Goal: Task Accomplishment & Management: Use online tool/utility

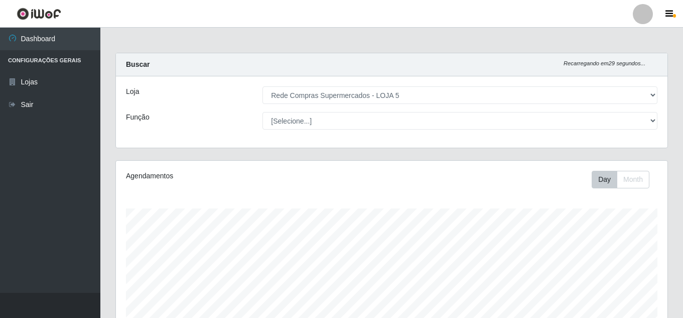
select select "397"
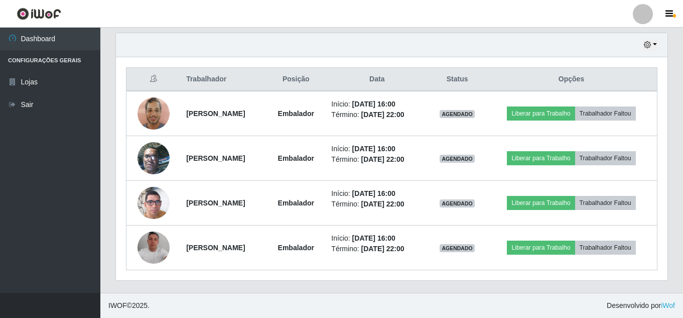
scroll to position [208, 551]
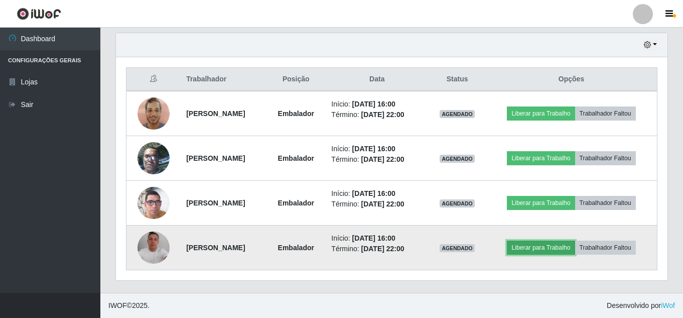
click at [538, 248] on button "Liberar para Trabalho" at bounding box center [541, 247] width 68 height 14
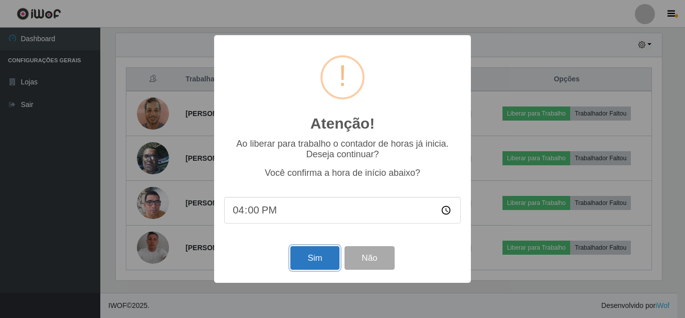
click at [317, 257] on button "Sim" at bounding box center [315, 258] width 49 height 24
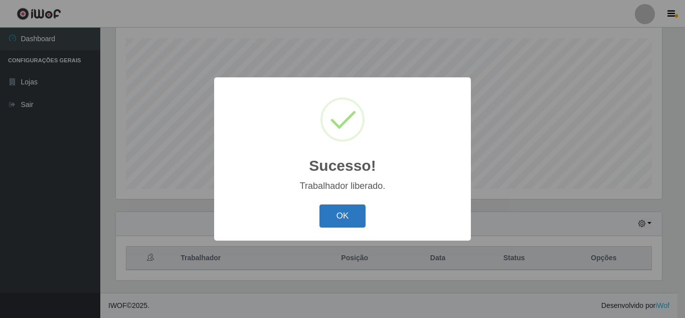
click at [354, 220] on button "OK" at bounding box center [343, 216] width 47 height 24
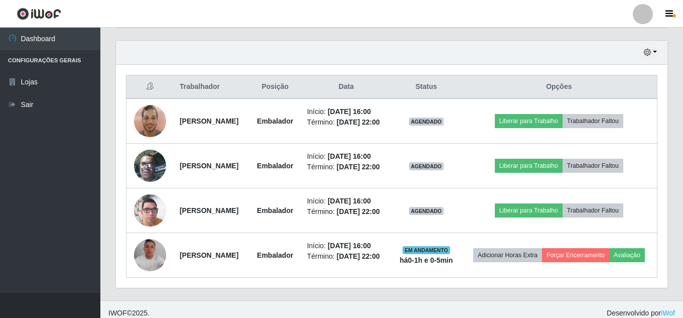
scroll to position [371, 0]
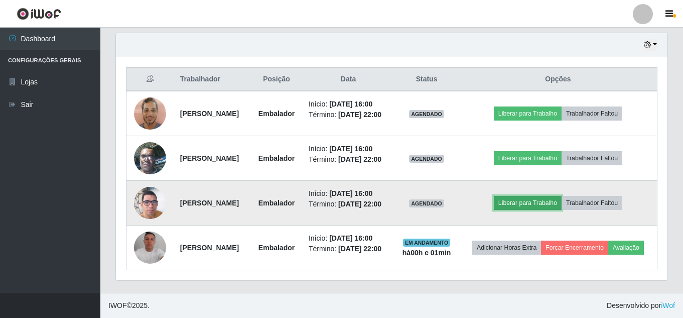
click at [536, 200] on button "Liberar para Trabalho" at bounding box center [528, 203] width 68 height 14
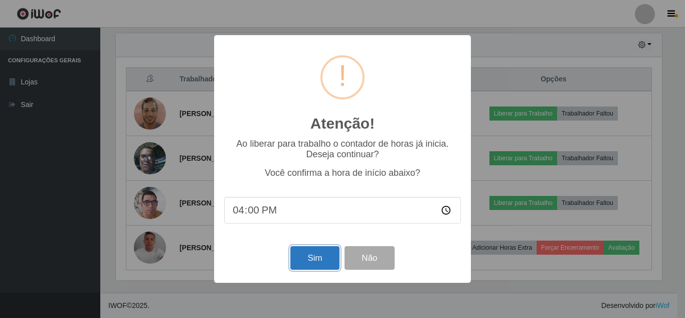
click at [323, 268] on button "Sim" at bounding box center [315, 258] width 49 height 24
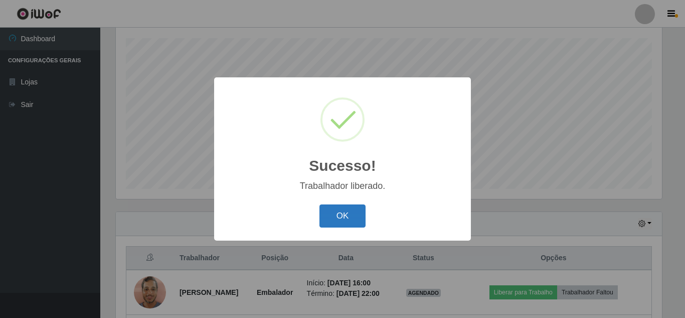
click at [342, 222] on button "OK" at bounding box center [343, 216] width 47 height 24
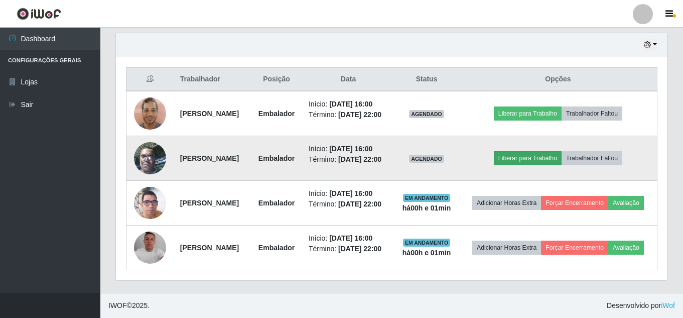
scroll to position [379, 0]
click at [560, 151] on button "Liberar para Trabalho" at bounding box center [528, 158] width 68 height 14
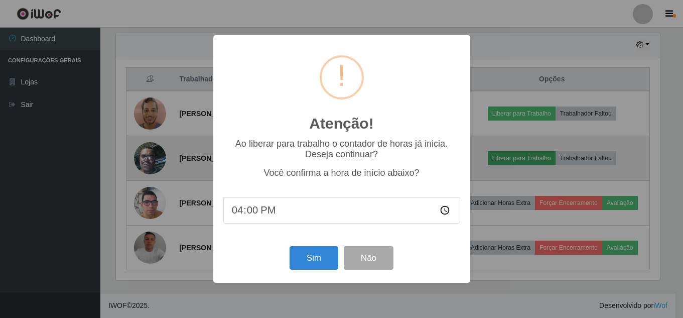
scroll to position [208, 546]
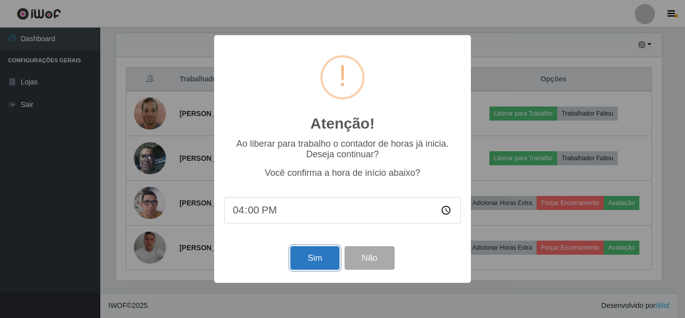
click at [313, 268] on button "Sim" at bounding box center [315, 258] width 49 height 24
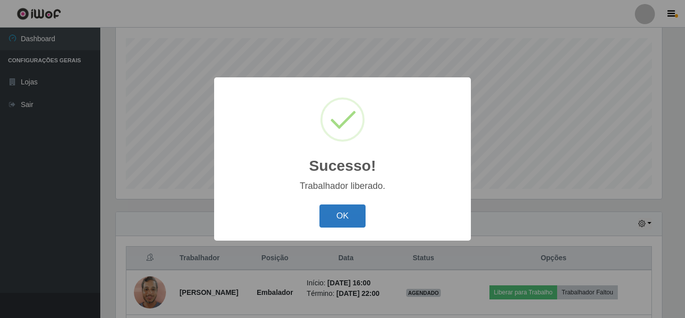
click at [342, 215] on button "OK" at bounding box center [343, 216] width 47 height 24
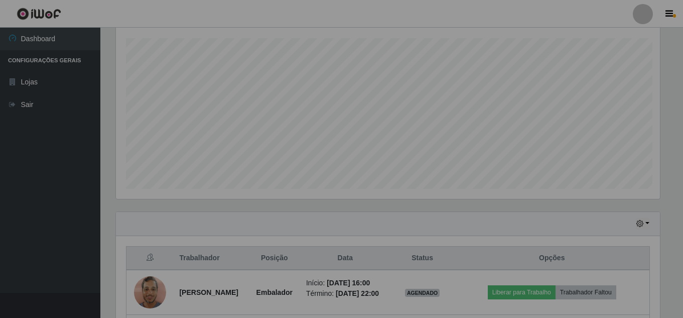
scroll to position [208, 551]
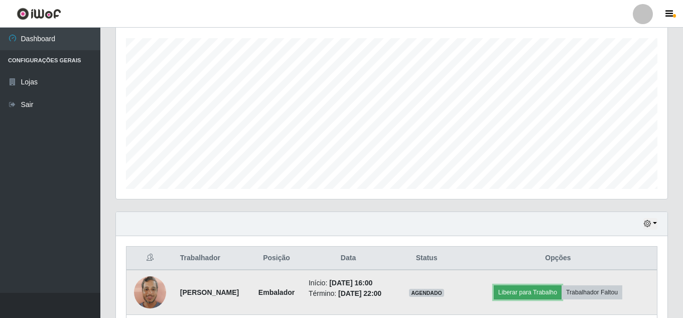
click at [547, 293] on button "Liberar para Trabalho" at bounding box center [528, 292] width 68 height 14
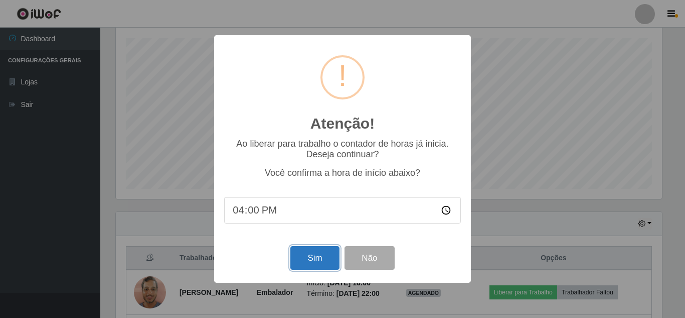
click at [326, 261] on button "Sim" at bounding box center [315, 258] width 49 height 24
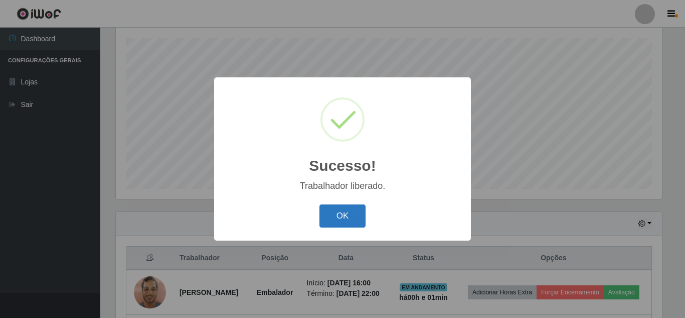
click at [347, 220] on button "OK" at bounding box center [343, 216] width 47 height 24
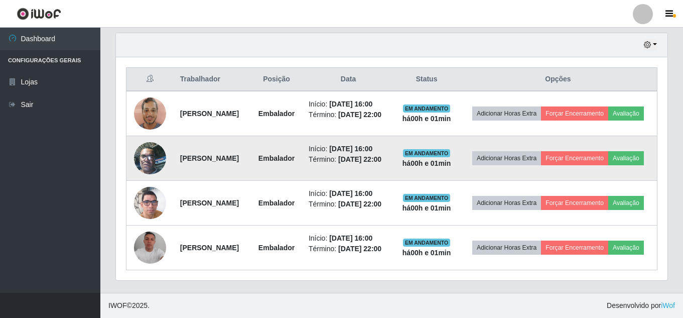
scroll to position [379, 0]
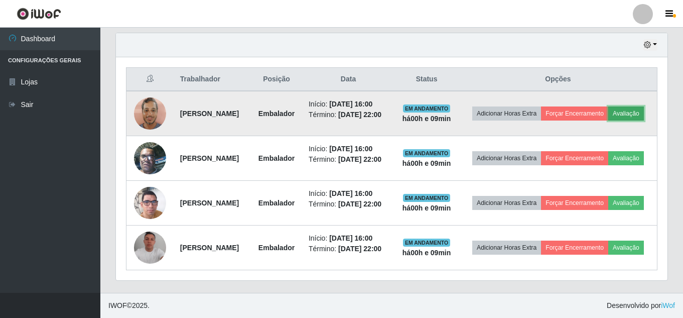
click at [608, 106] on button "Avaliação" at bounding box center [626, 113] width 36 height 14
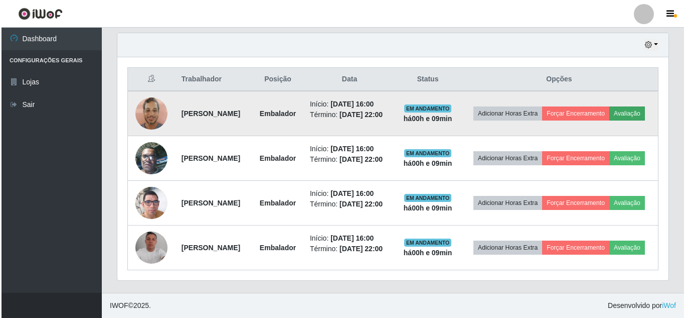
scroll to position [208, 546]
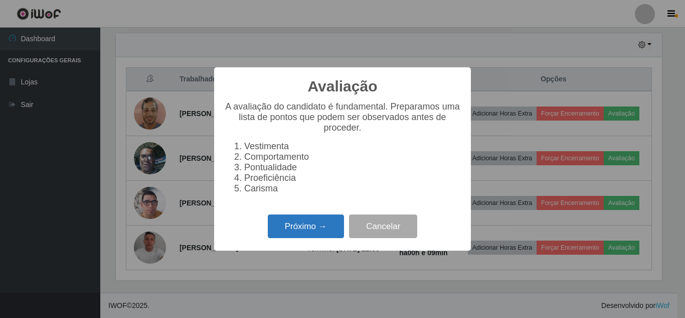
click at [300, 225] on button "Próximo →" at bounding box center [306, 226] width 76 height 24
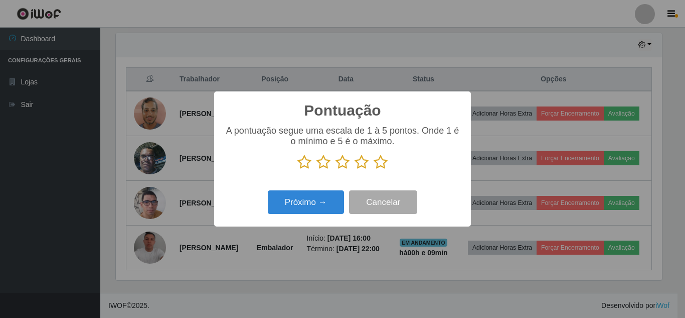
drag, startPoint x: 382, startPoint y: 162, endPoint x: 361, endPoint y: 177, distance: 25.9
click at [382, 162] on icon at bounding box center [381, 162] width 14 height 15
click at [374, 170] on input "radio" at bounding box center [374, 170] width 0 height 0
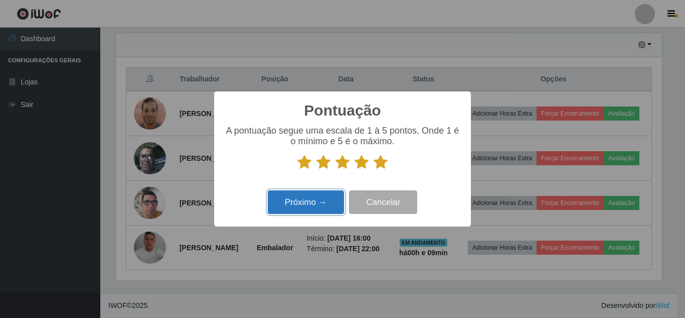
click at [323, 196] on button "Próximo →" at bounding box center [306, 202] width 76 height 24
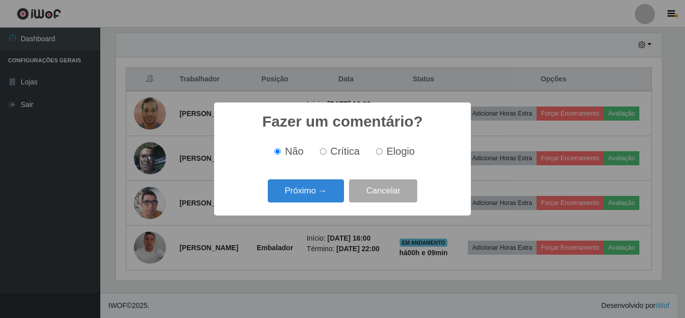
click at [323, 196] on button "Próximo →" at bounding box center [306, 191] width 76 height 24
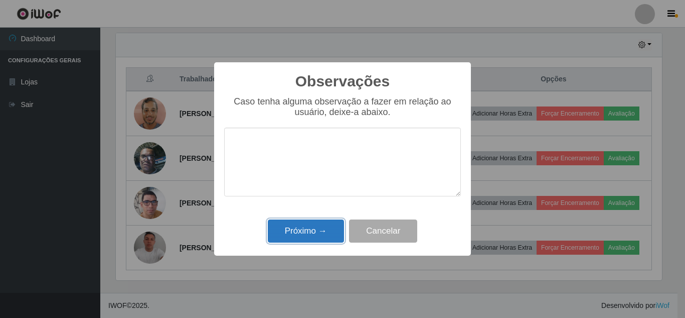
click at [318, 226] on button "Próximo →" at bounding box center [306, 231] width 76 height 24
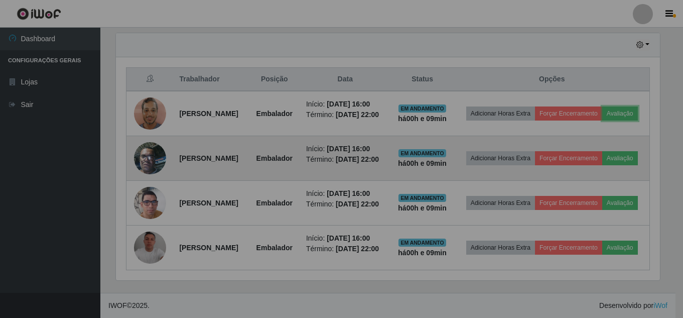
scroll to position [208, 551]
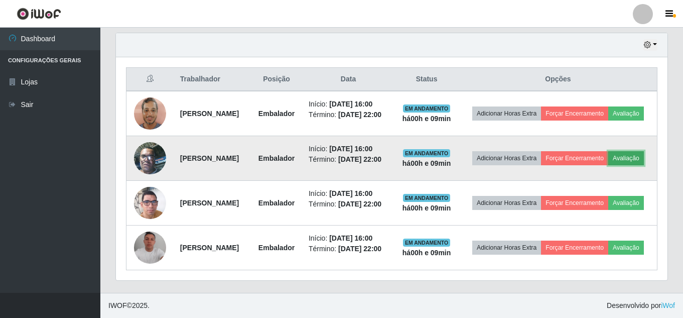
click at [608, 151] on button "Avaliação" at bounding box center [626, 158] width 36 height 14
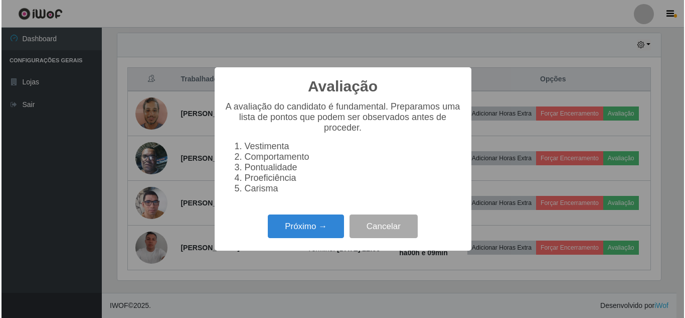
scroll to position [208, 546]
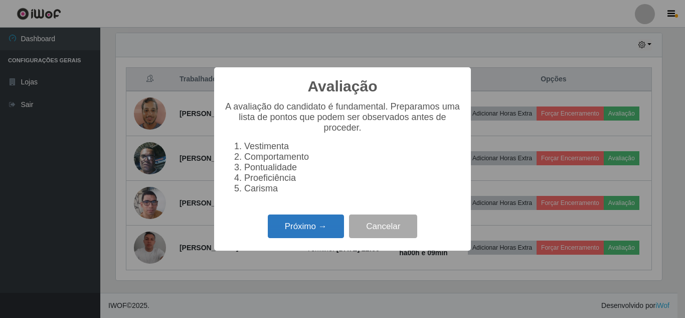
click at [326, 238] on button "Próximo →" at bounding box center [306, 226] width 76 height 24
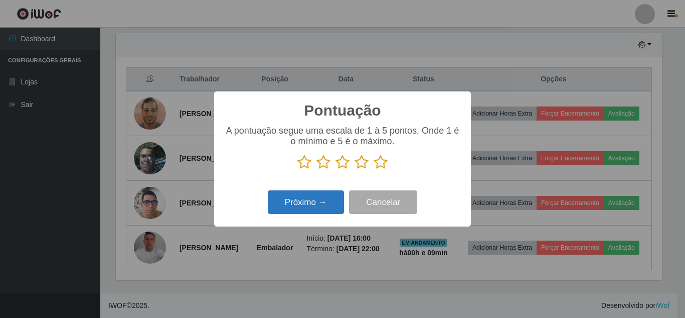
scroll to position [501595, 501256]
click at [384, 161] on icon at bounding box center [381, 162] width 14 height 15
click at [374, 170] on input "radio" at bounding box center [374, 170] width 0 height 0
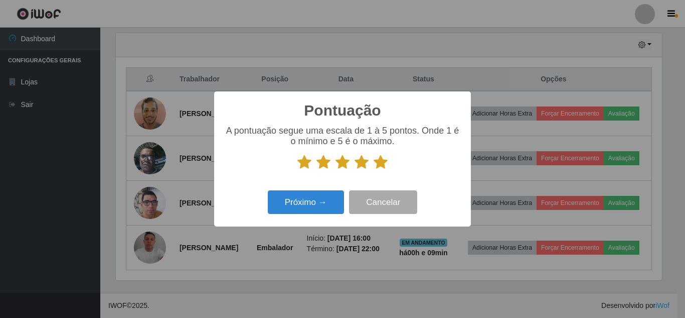
click at [325, 190] on div "Próximo → Cancelar" at bounding box center [342, 202] width 237 height 29
click at [323, 195] on button "Próximo →" at bounding box center [306, 202] width 76 height 24
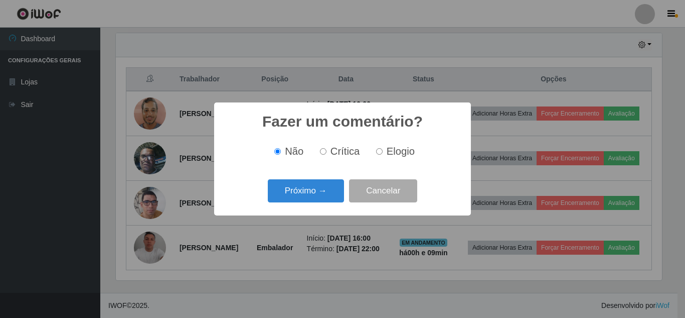
click at [323, 195] on button "Próximo →" at bounding box center [306, 191] width 76 height 24
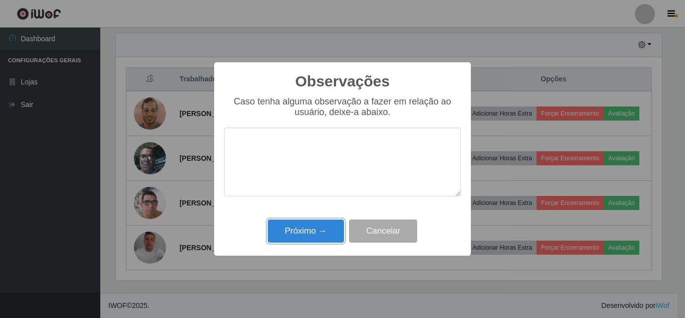
click at [318, 242] on button "Próximo →" at bounding box center [306, 231] width 76 height 24
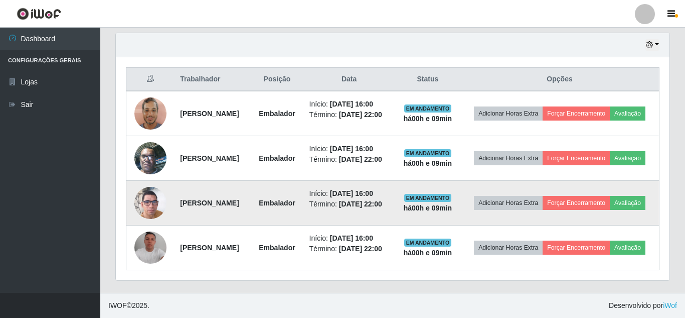
scroll to position [208, 551]
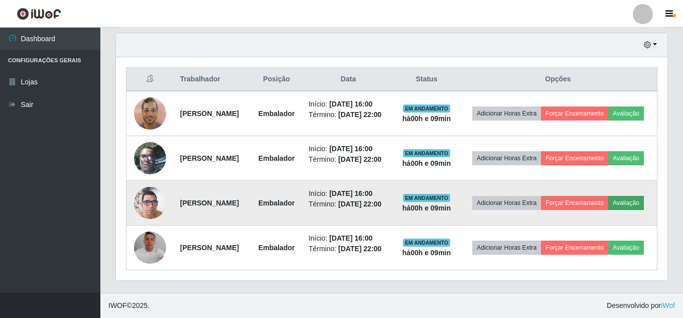
click at [558, 196] on td "Adicionar Horas Extra Forçar Encerramento Avaliação" at bounding box center [558, 203] width 198 height 45
click at [608, 201] on button "Avaliação" at bounding box center [626, 203] width 36 height 14
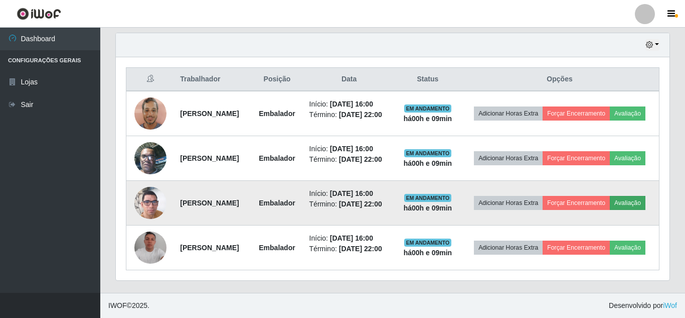
scroll to position [208, 546]
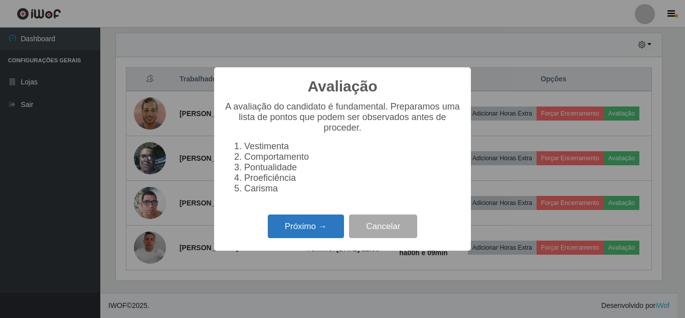
click at [315, 234] on button "Próximo →" at bounding box center [306, 226] width 76 height 24
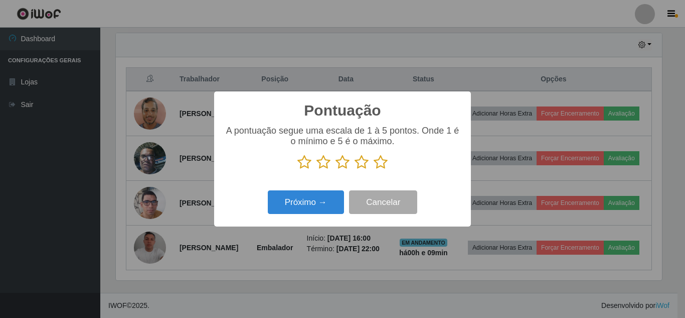
click at [376, 162] on icon at bounding box center [381, 162] width 14 height 15
click at [374, 170] on input "radio" at bounding box center [374, 170] width 0 height 0
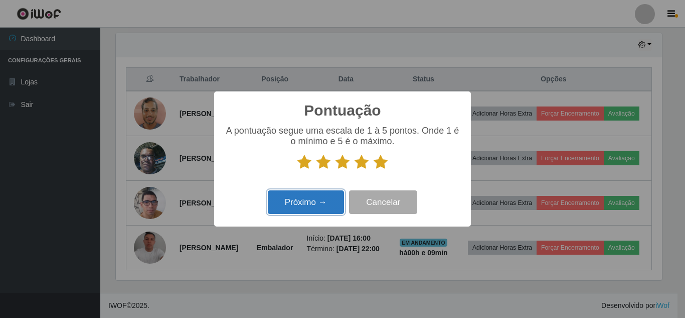
click at [295, 213] on button "Próximo →" at bounding box center [306, 202] width 76 height 24
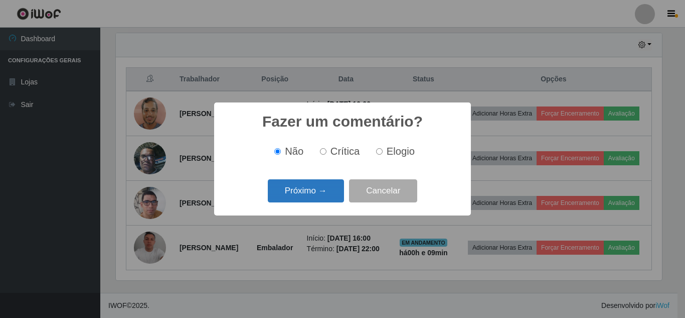
click at [306, 196] on button "Próximo →" at bounding box center [306, 191] width 76 height 24
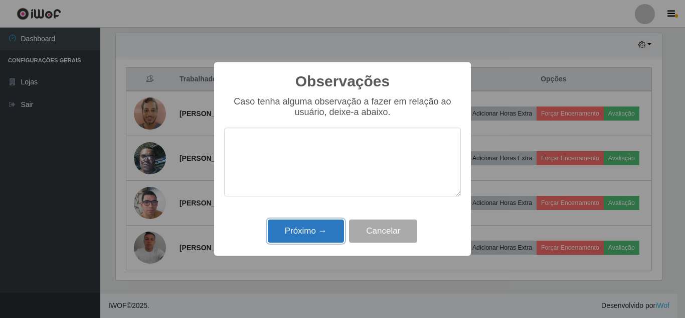
click at [312, 229] on button "Próximo →" at bounding box center [306, 231] width 76 height 24
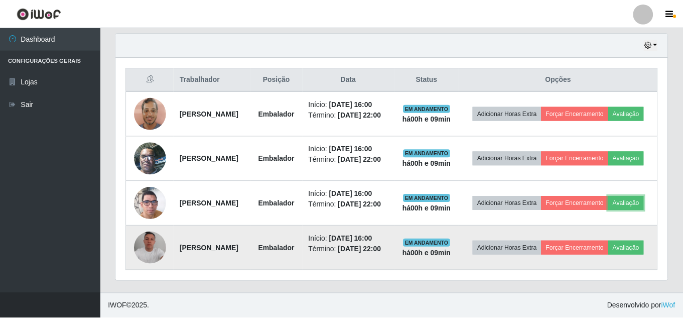
scroll to position [208, 551]
click at [608, 246] on button "Avaliação" at bounding box center [626, 247] width 36 height 14
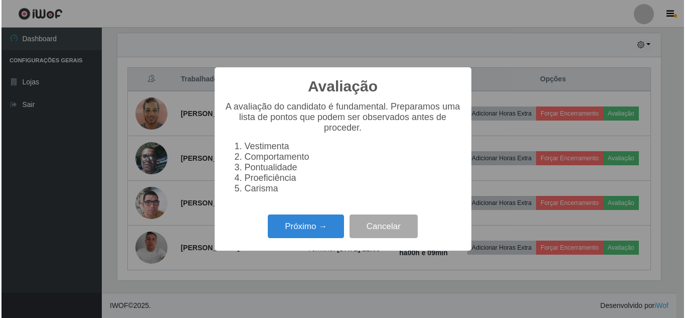
scroll to position [208, 546]
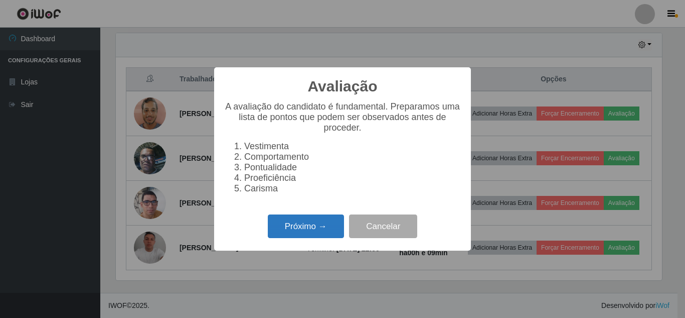
drag, startPoint x: 337, startPoint y: 245, endPoint x: 332, endPoint y: 239, distance: 7.5
click at [335, 240] on div "Próximo → Cancelar" at bounding box center [342, 226] width 237 height 29
click at [310, 229] on button "Próximo →" at bounding box center [306, 226] width 76 height 24
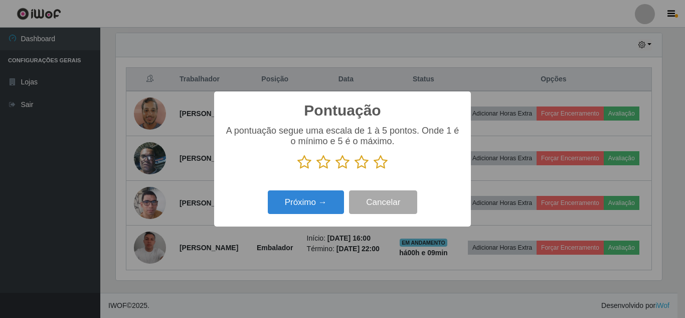
drag, startPoint x: 387, startPoint y: 165, endPoint x: 372, endPoint y: 174, distance: 17.6
click at [386, 165] on icon at bounding box center [381, 162] width 14 height 15
click at [374, 170] on input "radio" at bounding box center [374, 170] width 0 height 0
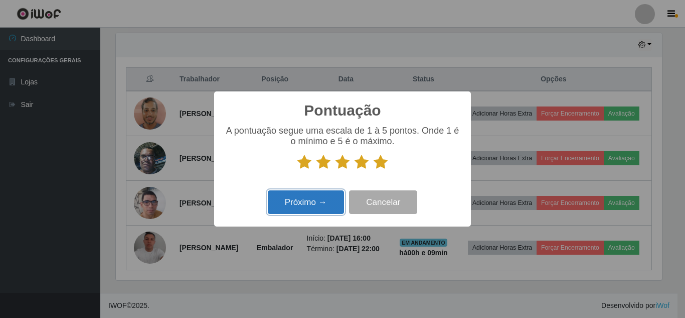
click at [335, 199] on button "Próximo →" at bounding box center [306, 202] width 76 height 24
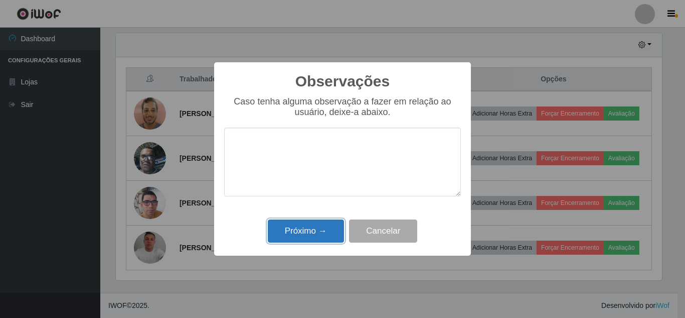
click at [314, 228] on button "Próximo →" at bounding box center [306, 231] width 76 height 24
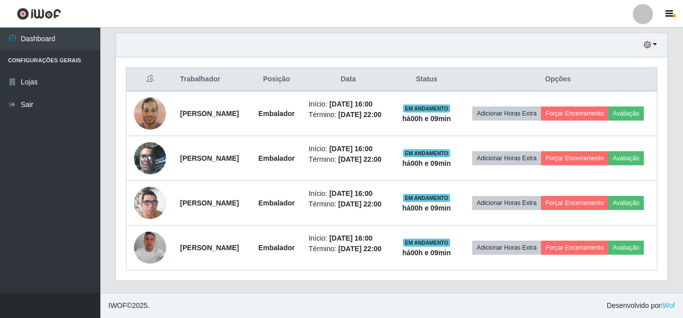
scroll to position [349, 0]
